Goal: Transaction & Acquisition: Purchase product/service

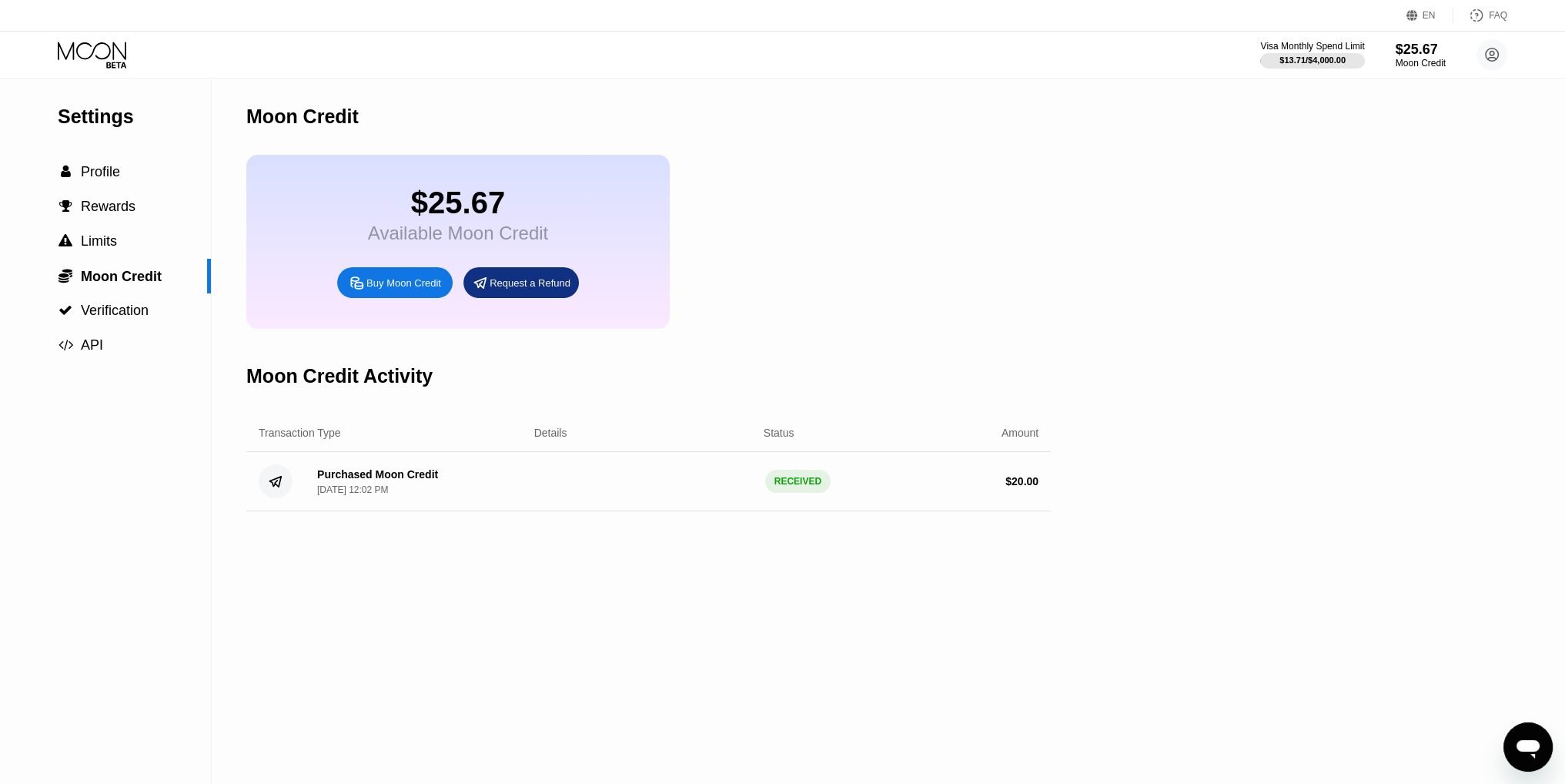
click at [101, 38] on div "Visa Monthly Spend Limit $13.71 / $4,000.00 $25.67 Moon Credit [PERSON_NAME] [E…" at bounding box center [782, 54] width 1565 height 46
click at [83, 115] on div "Settings" at bounding box center [135, 116] width 153 height 23
click at [95, 127] on div "Settings" at bounding box center [135, 116] width 153 height 23
click at [115, 65] on icon at bounding box center [93, 55] width 72 height 27
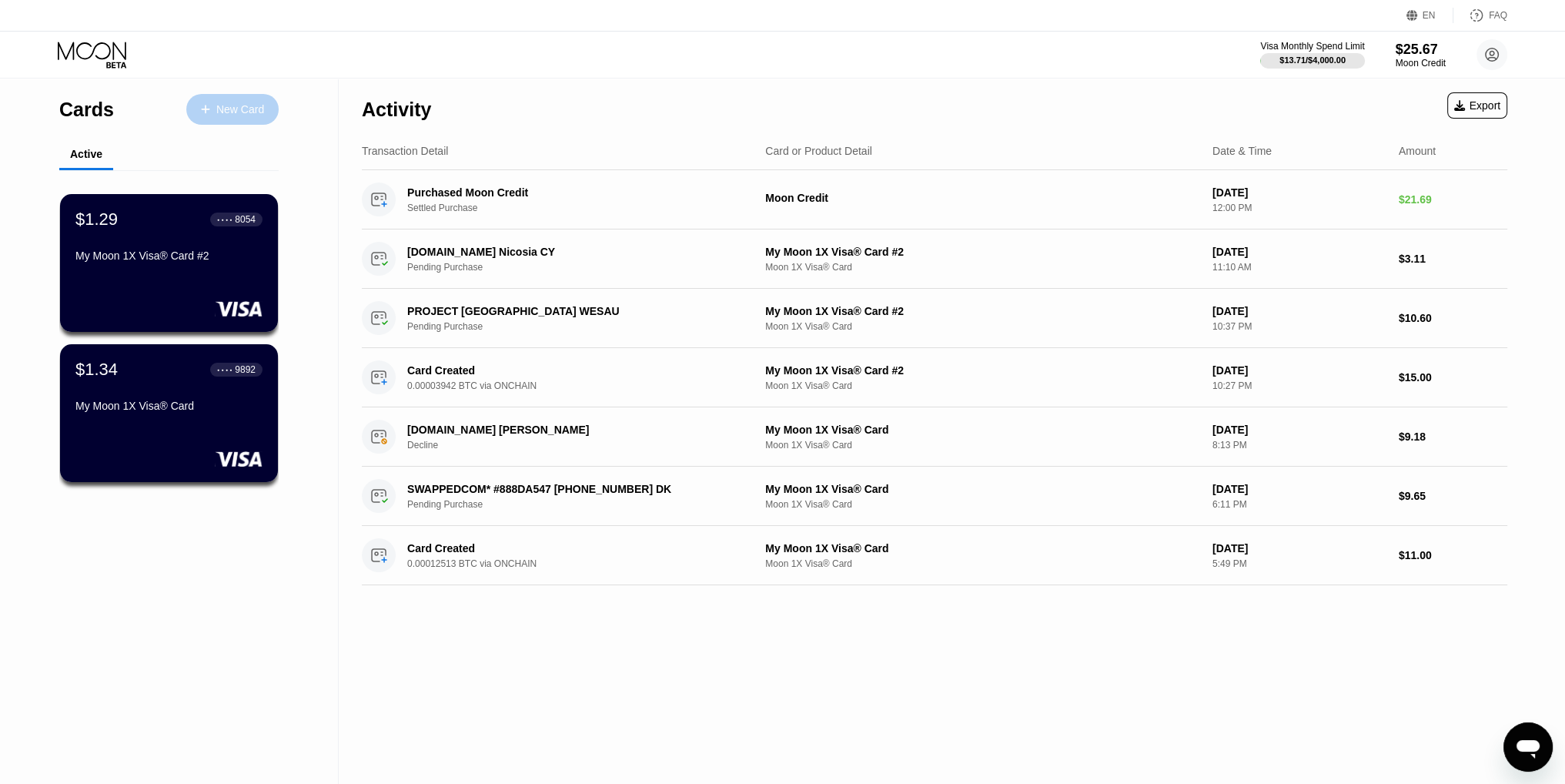
click at [243, 113] on div "New Card" at bounding box center [240, 109] width 48 height 13
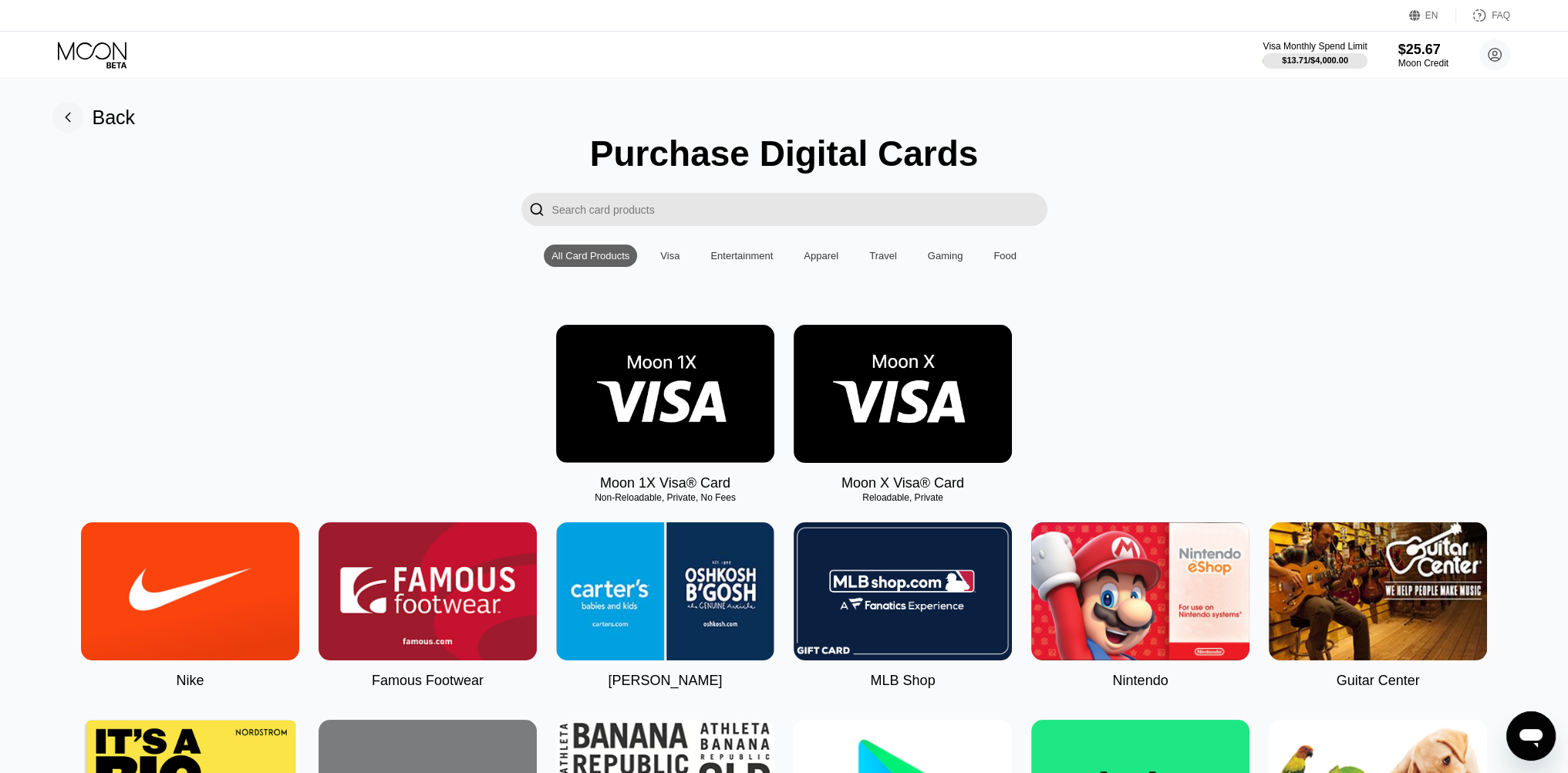
click at [669, 411] on img at bounding box center [665, 394] width 219 height 138
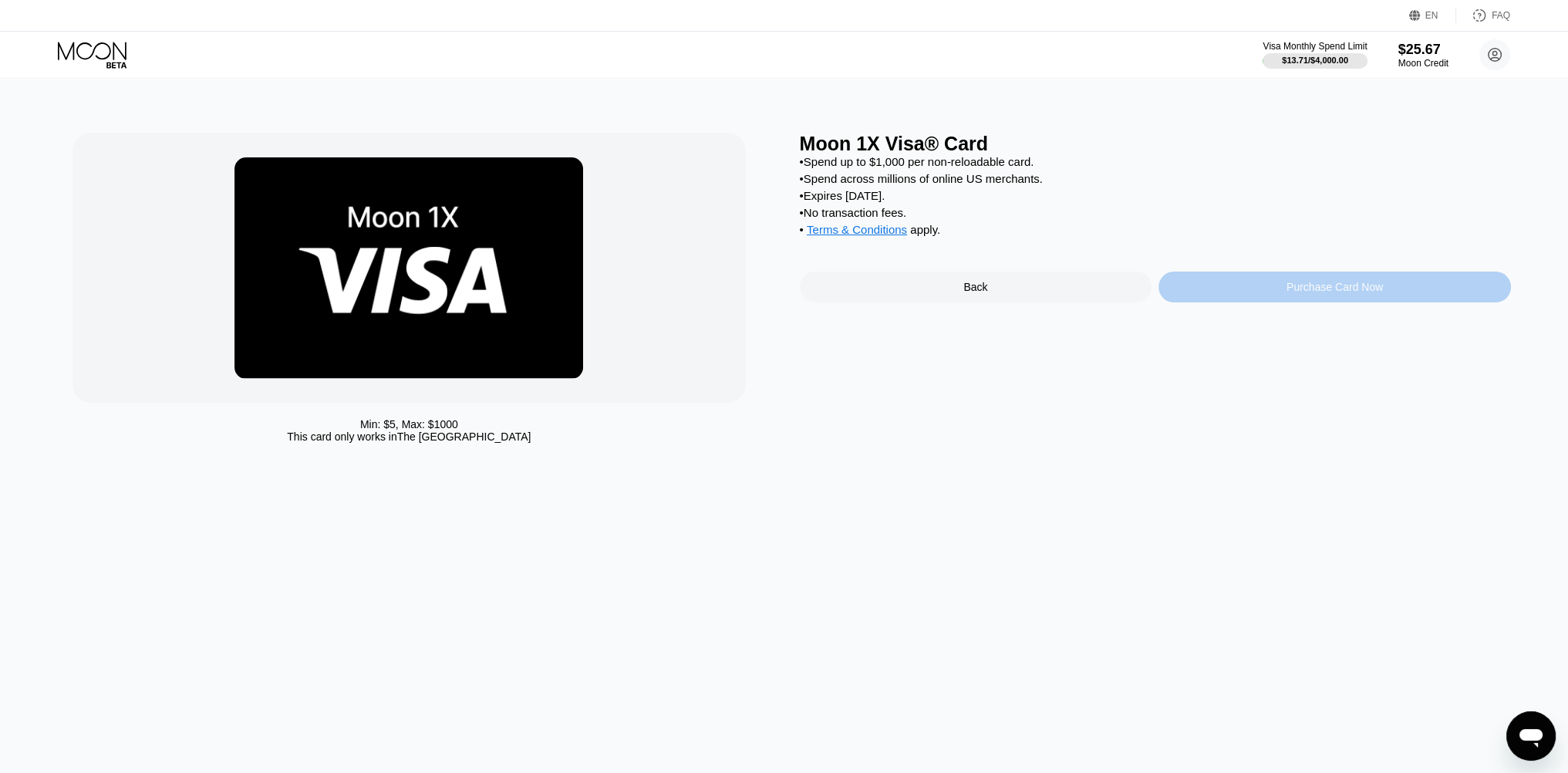
click at [1336, 293] on div "Purchase Card Now" at bounding box center [1335, 287] width 96 height 13
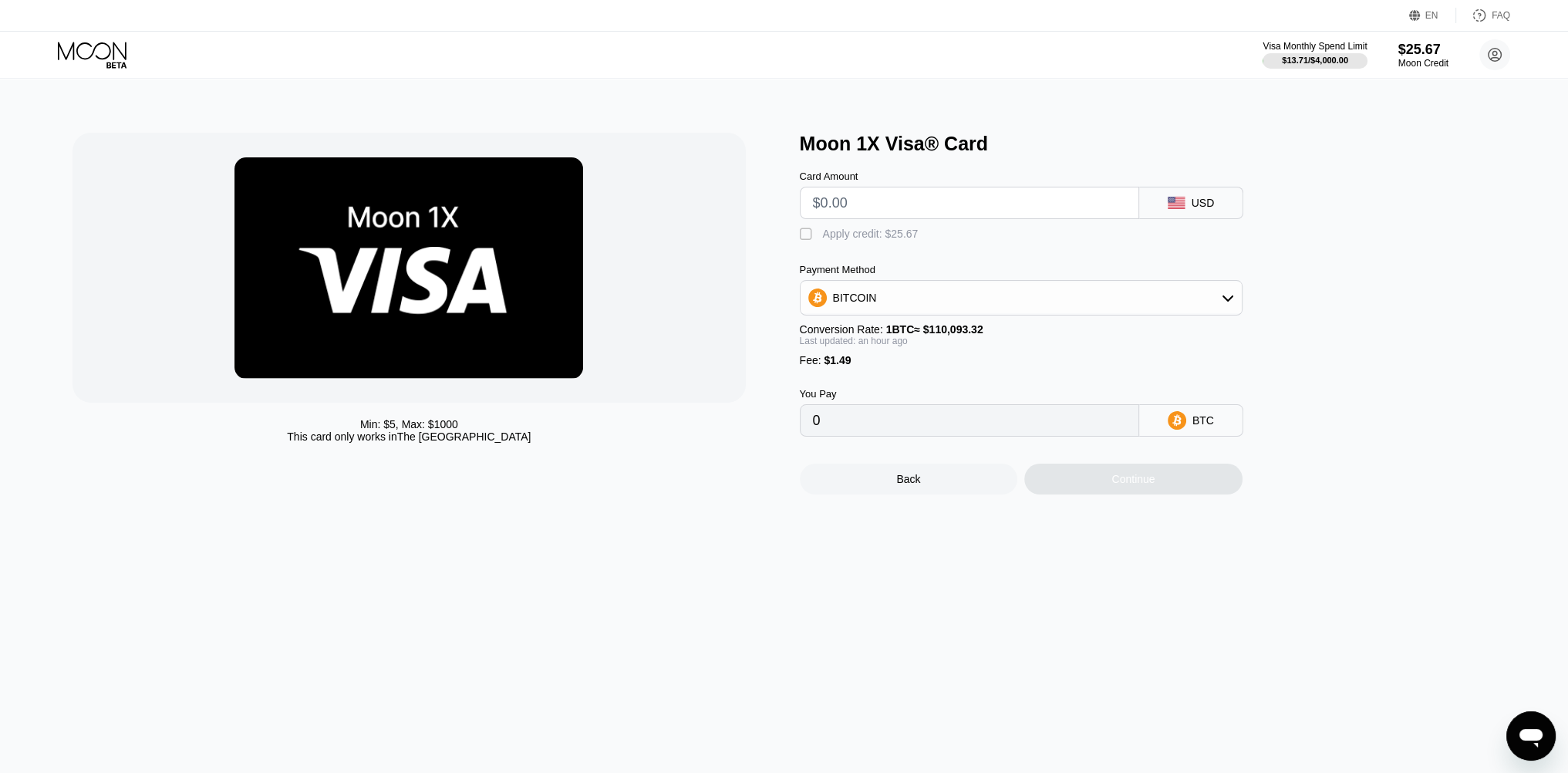
click at [881, 202] on input "text" at bounding box center [969, 203] width 313 height 31
type input "$4"
type input "0.00004994"
type input "0"
type input "$5"
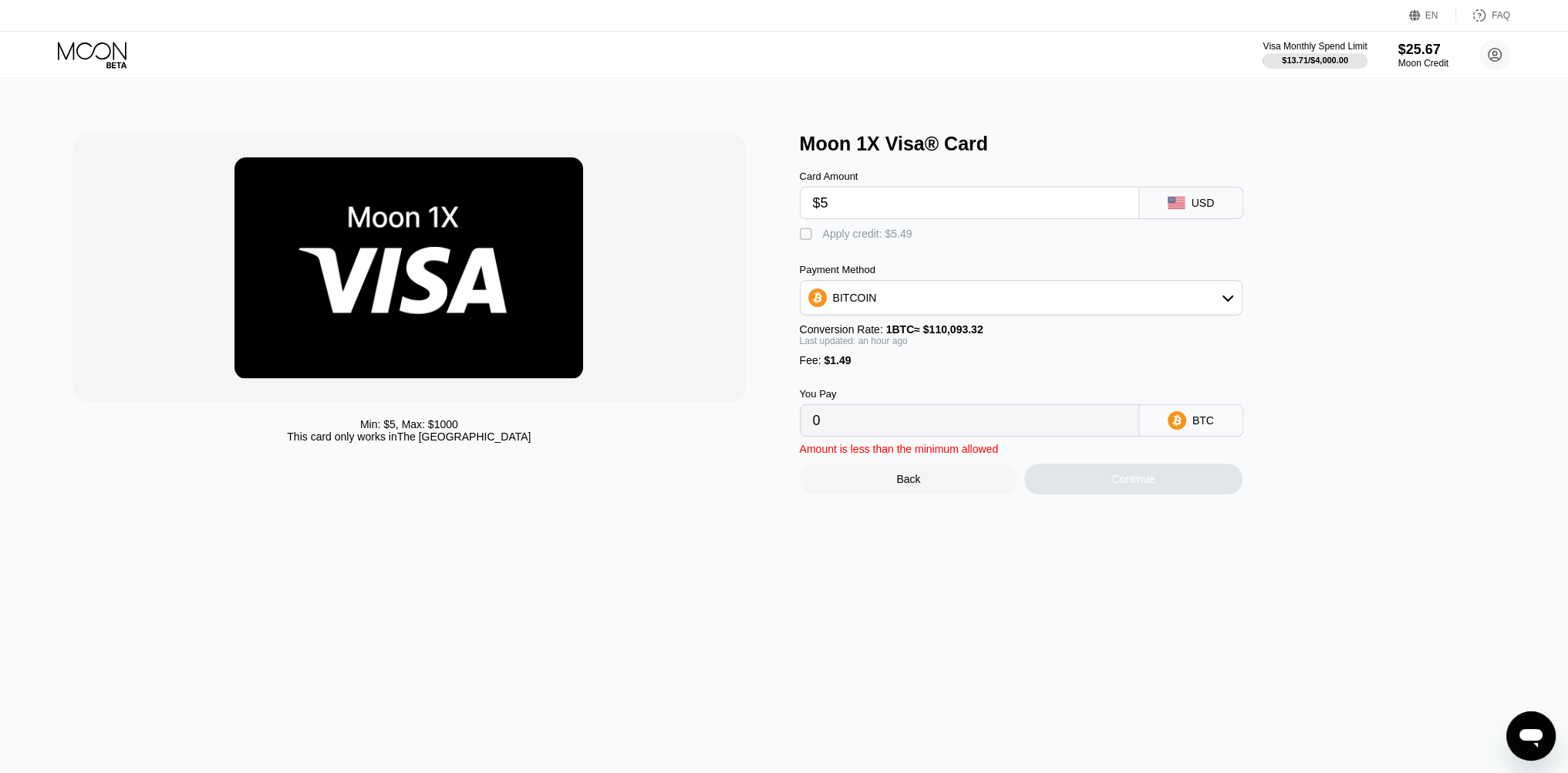
type input "0.00005903"
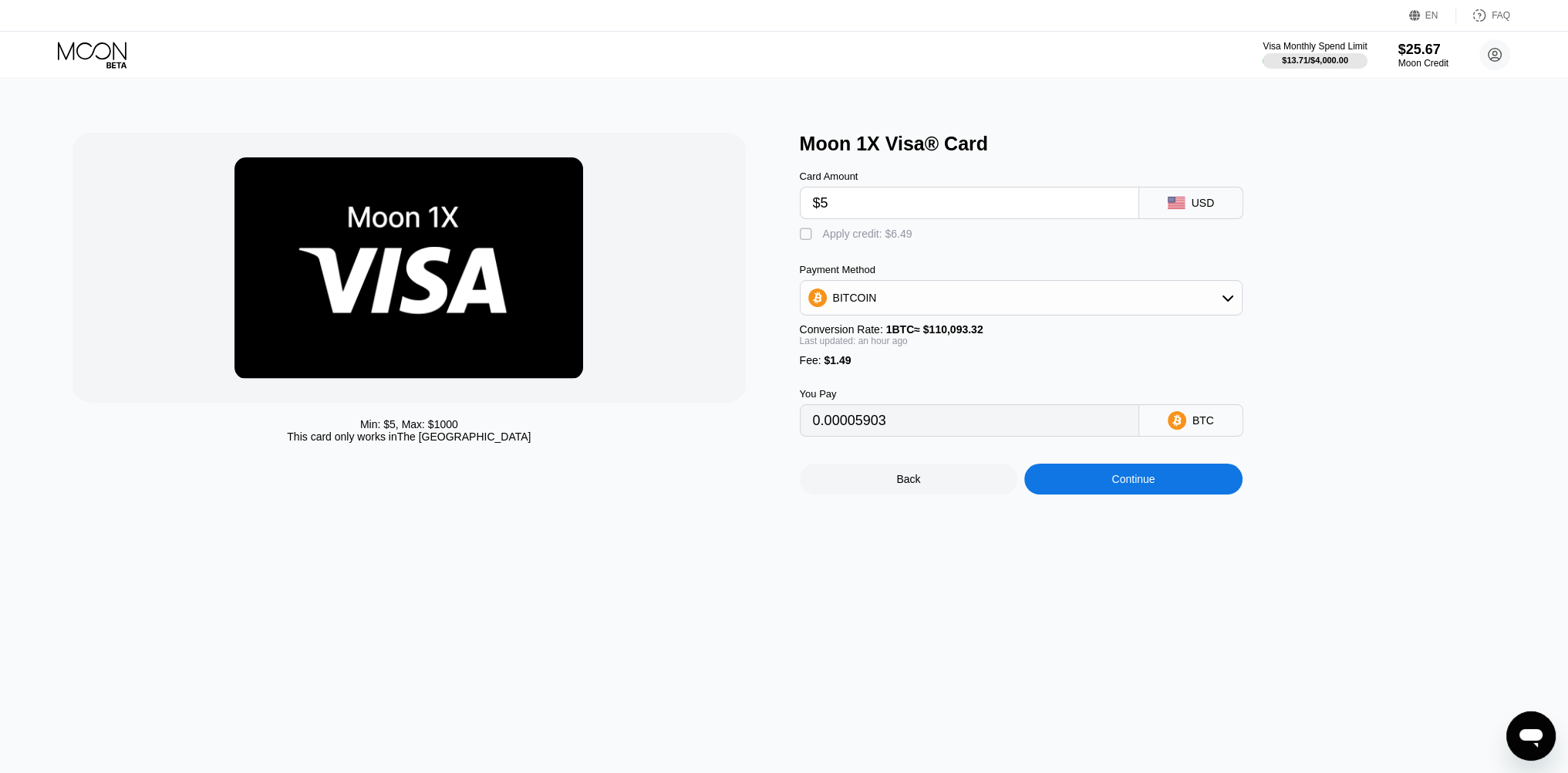
type input "$5"
click at [819, 235] on div " Apply credit: $6.49" at bounding box center [860, 235] width 121 height 15
click at [900, 240] on div "Apply credit: $6.49" at bounding box center [868, 234] width 89 height 13
type input "0"
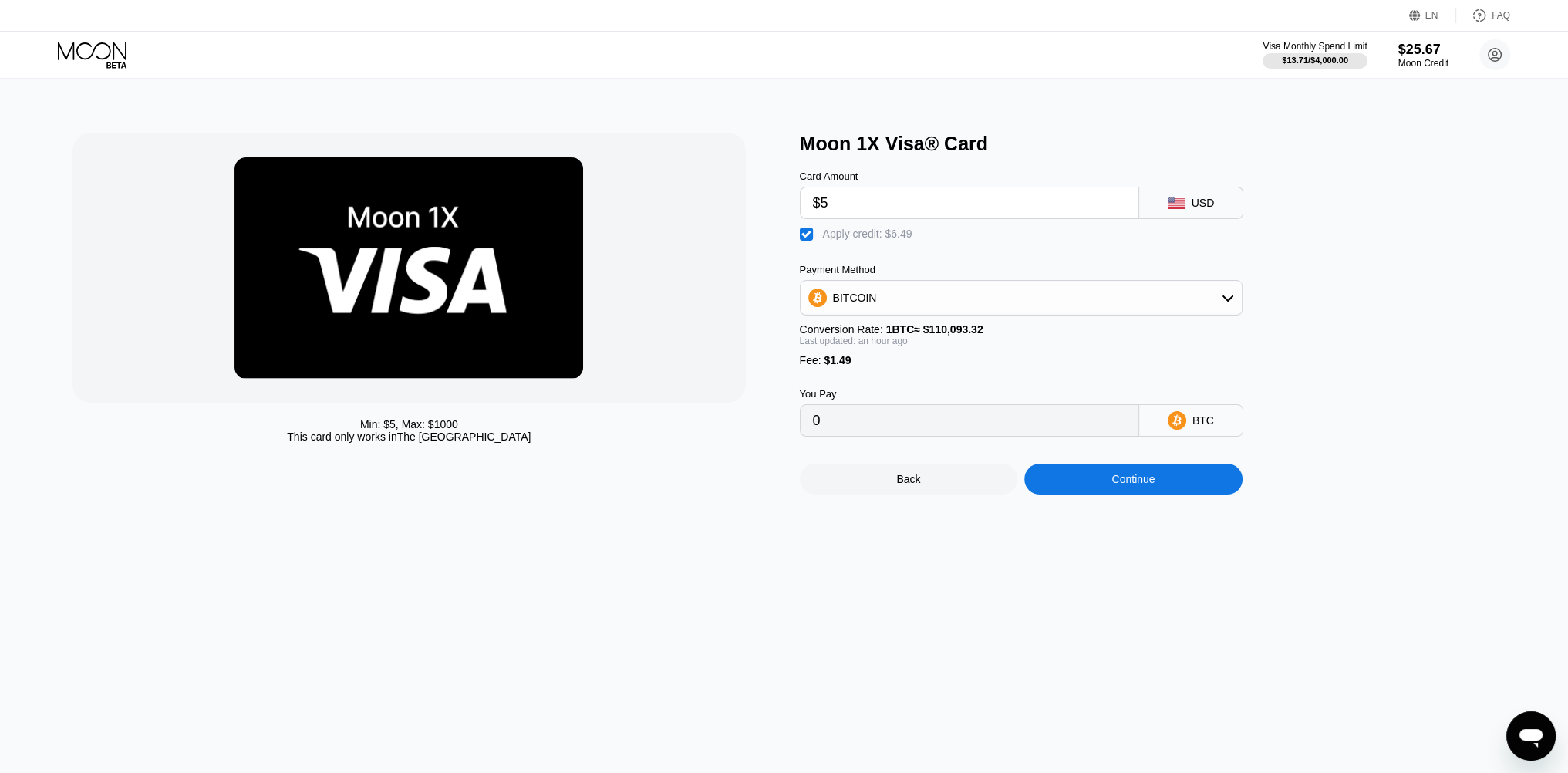
click at [1138, 485] on div "Continue" at bounding box center [1133, 478] width 43 height 13
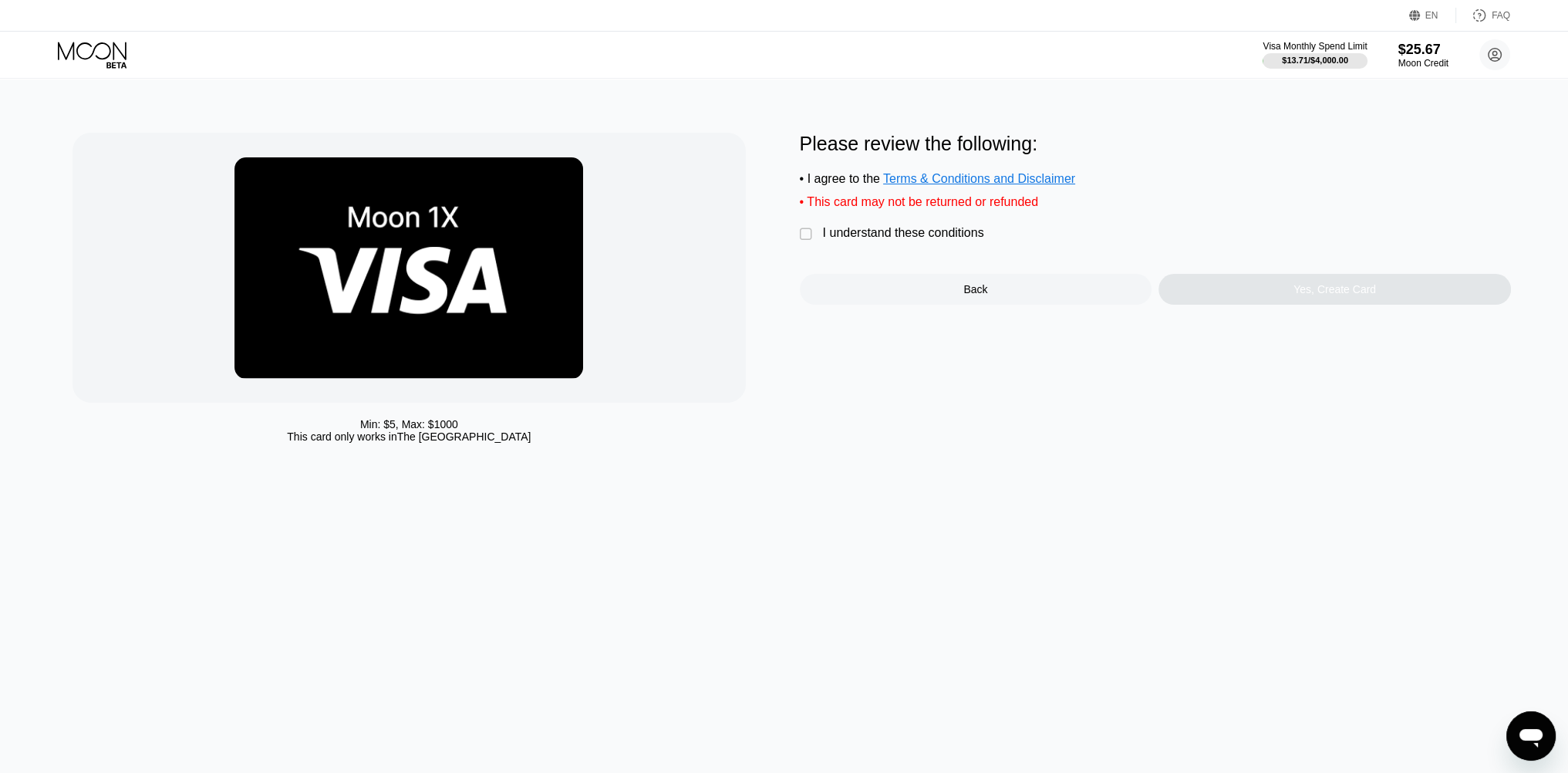
click at [871, 240] on div "I understand these conditions" at bounding box center [903, 233] width 161 height 14
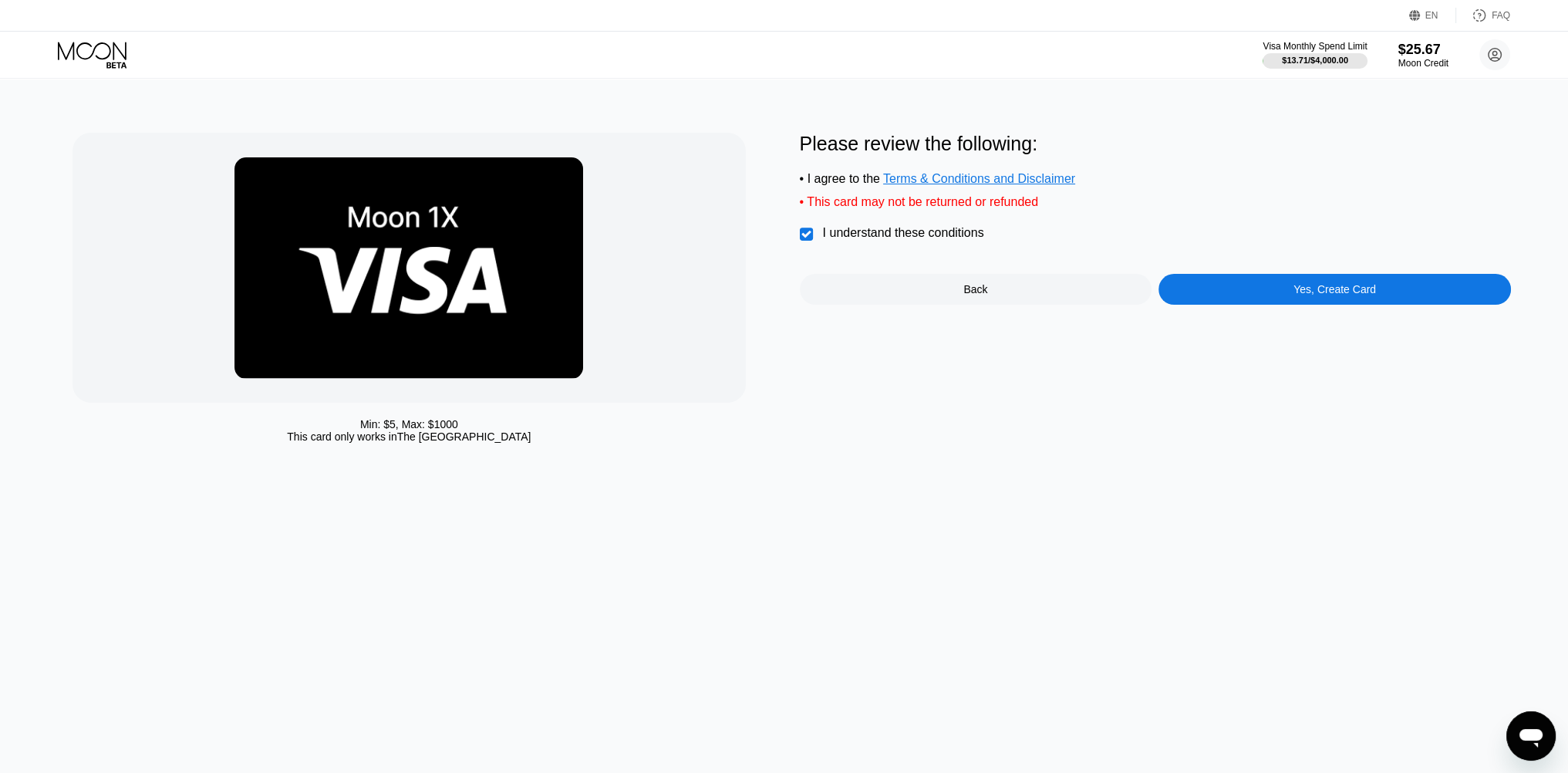
click at [1316, 295] on div "Yes, Create Card" at bounding box center [1335, 289] width 83 height 13
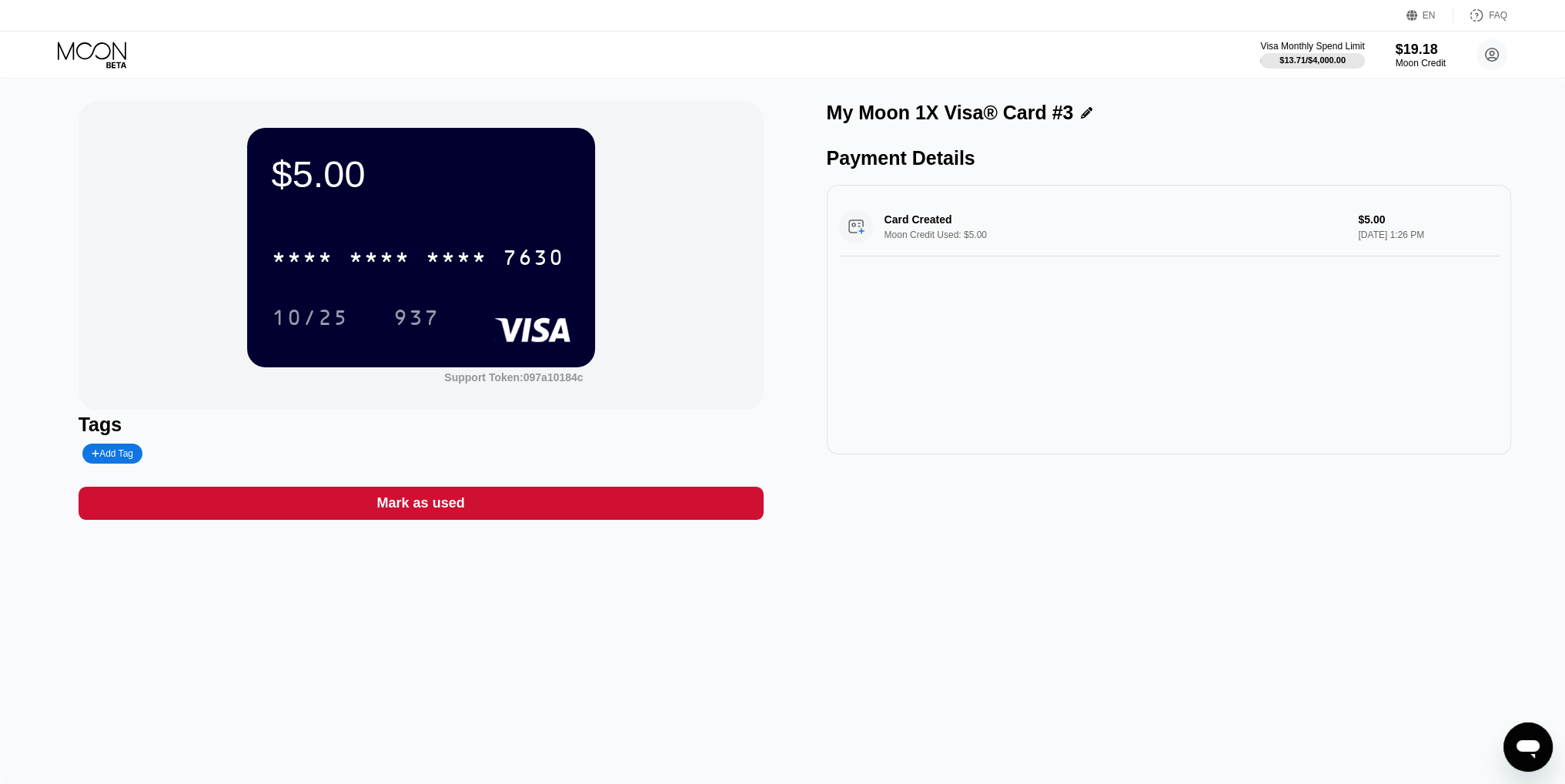
click at [100, 64] on icon at bounding box center [93, 55] width 72 height 27
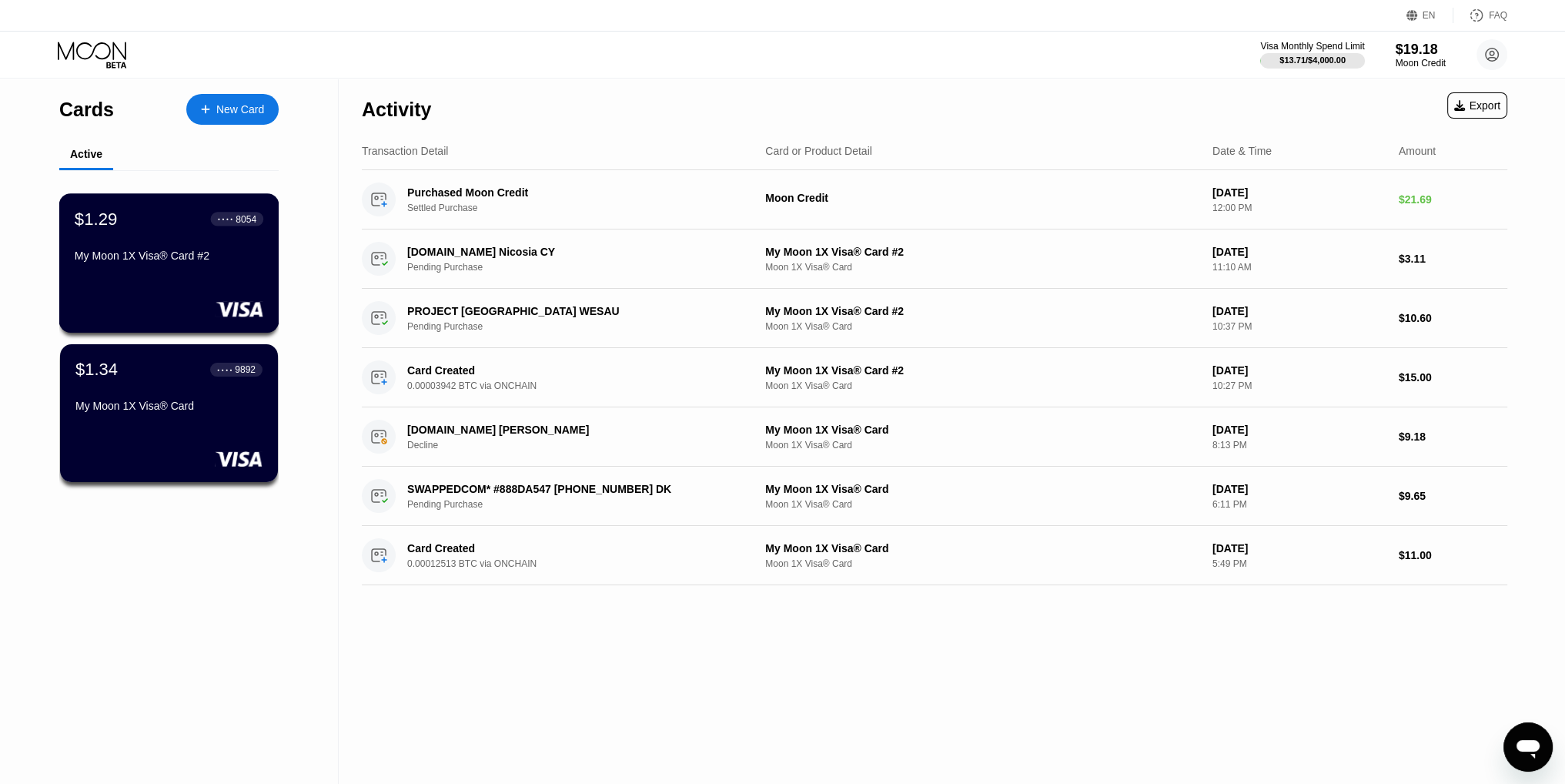
click at [132, 279] on div "$1.29 ● ● ● ● 8054 My Moon 1X Visa® Card #2" at bounding box center [168, 262] width 220 height 139
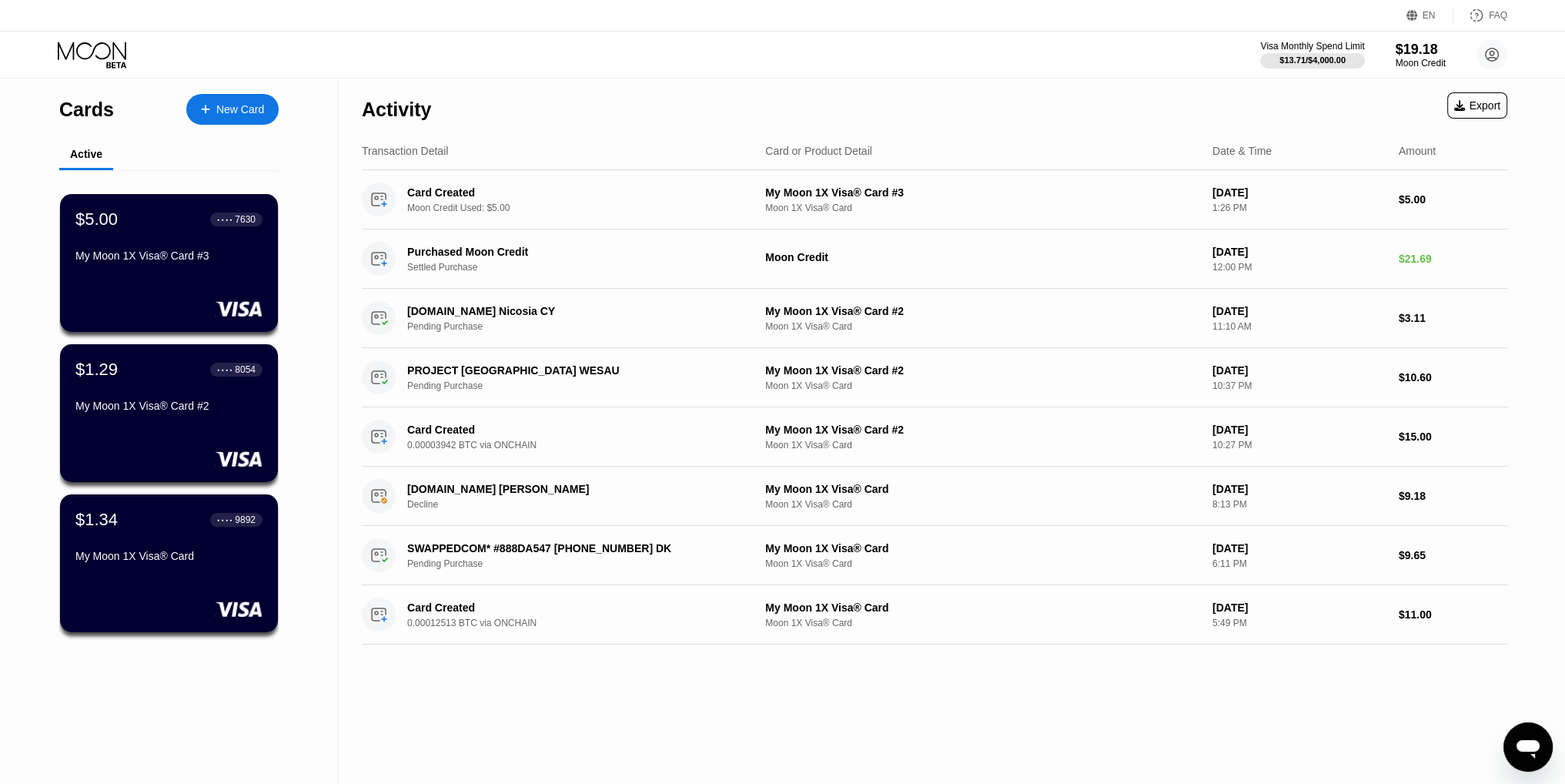
click at [200, 262] on div "My Moon 1X Visa® Card #3" at bounding box center [169, 255] width 187 height 13
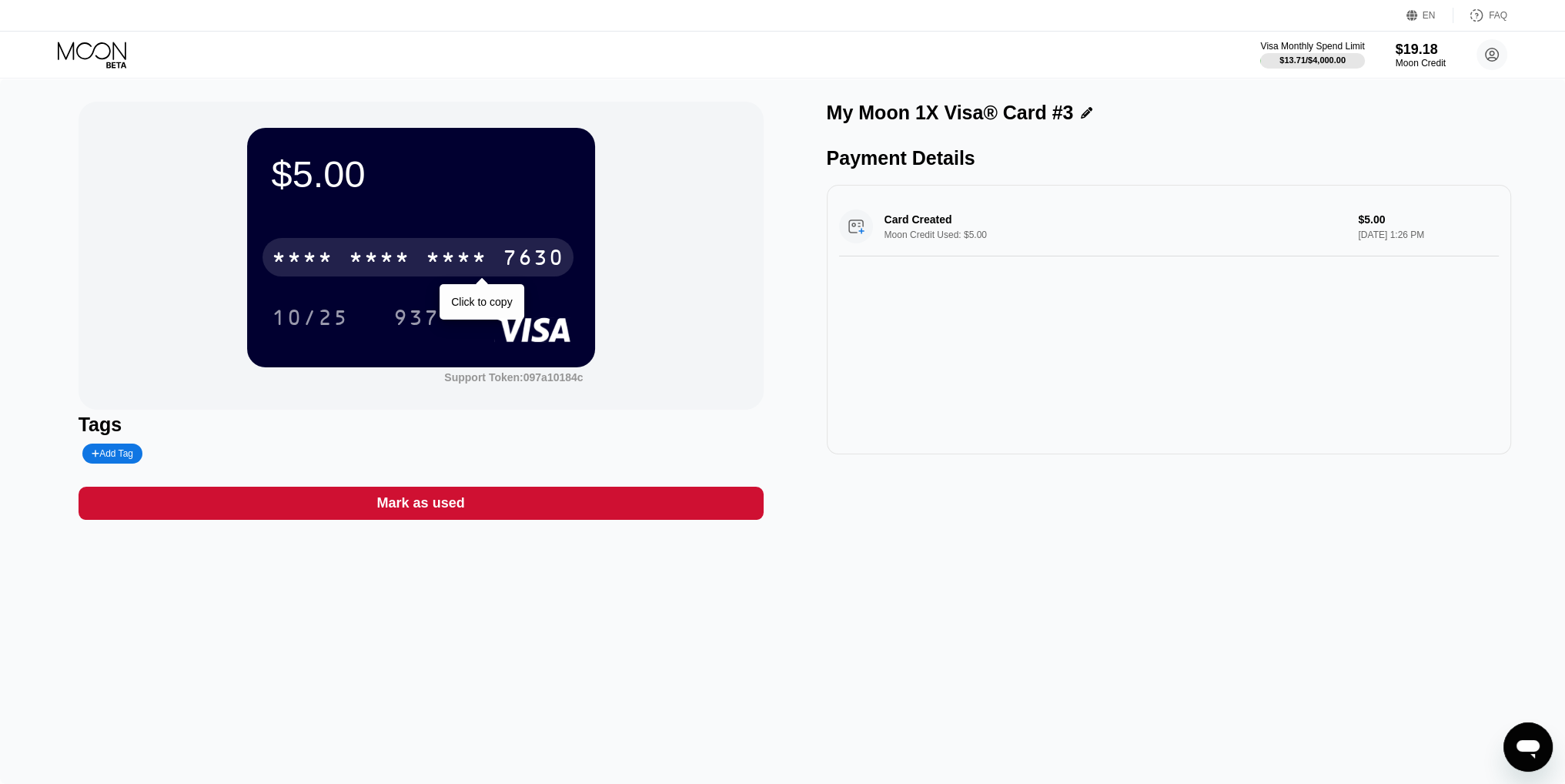
click at [385, 260] on div "* * * *" at bounding box center [379, 259] width 61 height 24
